Goal: Task Accomplishment & Management: Manage account settings

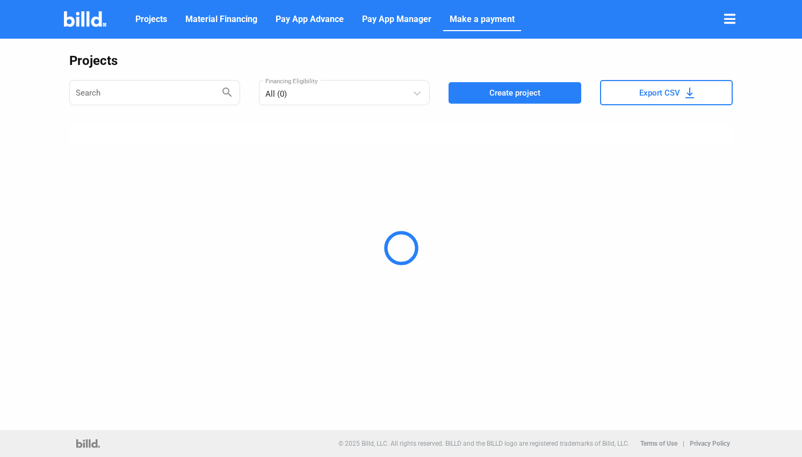
click at [463, 16] on span "Make a payment" at bounding box center [482, 19] width 65 height 13
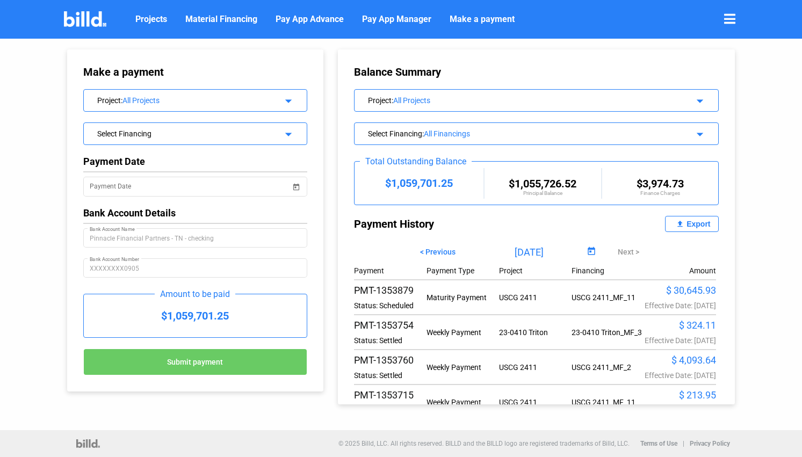
click at [450, 250] on span "< Previous" at bounding box center [437, 252] width 35 height 9
type input "[DATE]"
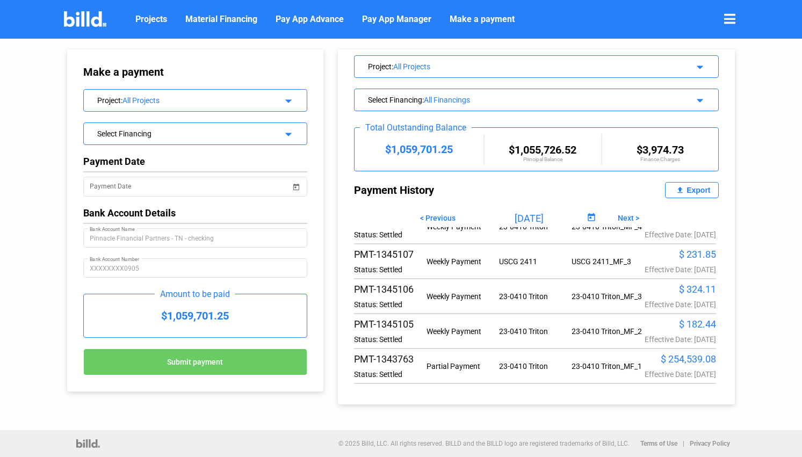
scroll to position [6772, 0]
click at [689, 187] on div "Export" at bounding box center [698, 190] width 24 height 9
